Goal: Find specific page/section: Find specific page/section

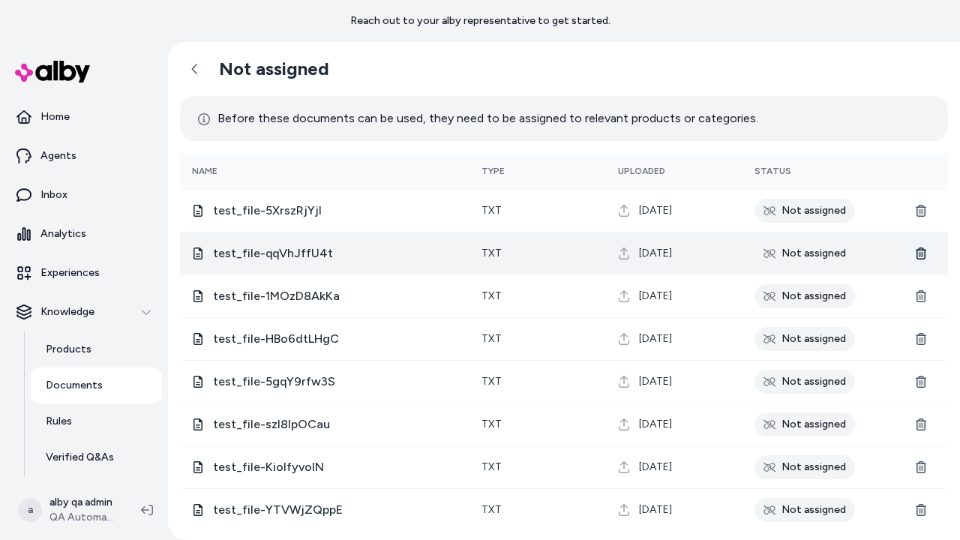
click at [921, 253] on icon at bounding box center [921, 254] width 11 height 12
